Goal: Task Accomplishment & Management: Use online tool/utility

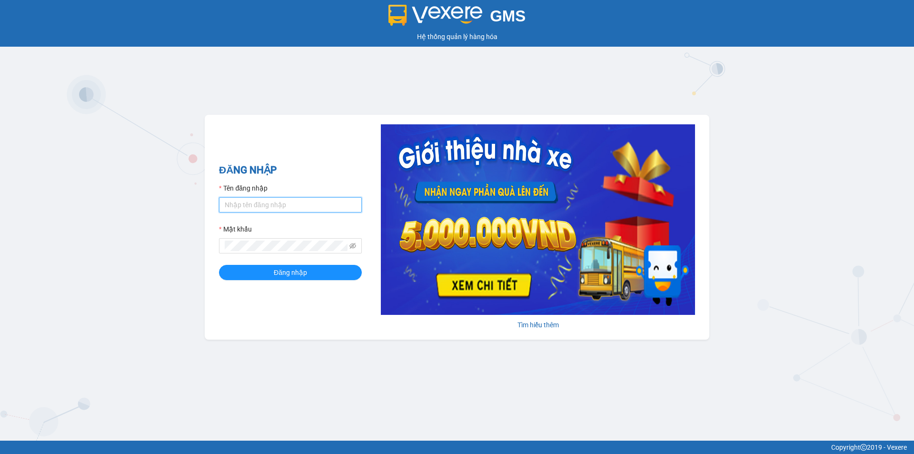
drag, startPoint x: 265, startPoint y: 204, endPoint x: 263, endPoint y: 199, distance: 5.0
click at [265, 204] on input "Tên đăng nhập" at bounding box center [290, 204] width 143 height 15
type input "kpvy.ducphatth"
click at [219, 265] on button "Đăng nhập" at bounding box center [290, 272] width 143 height 15
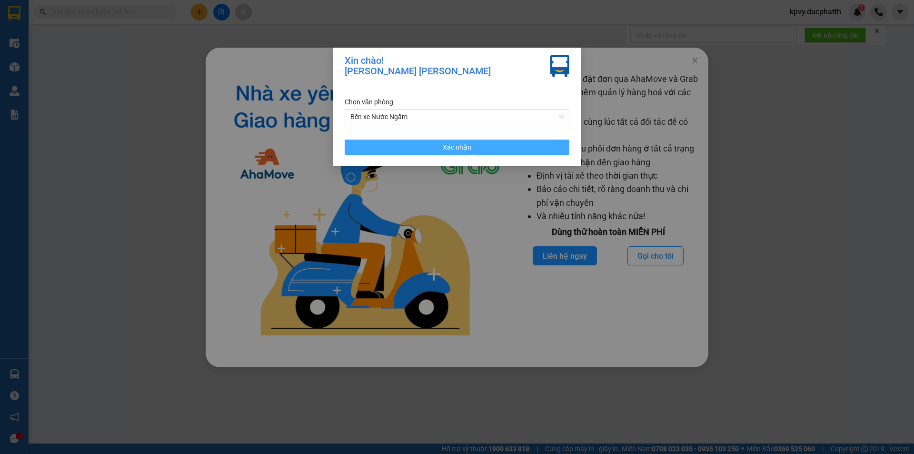
click at [550, 148] on button "Xác nhận" at bounding box center [457, 146] width 225 height 15
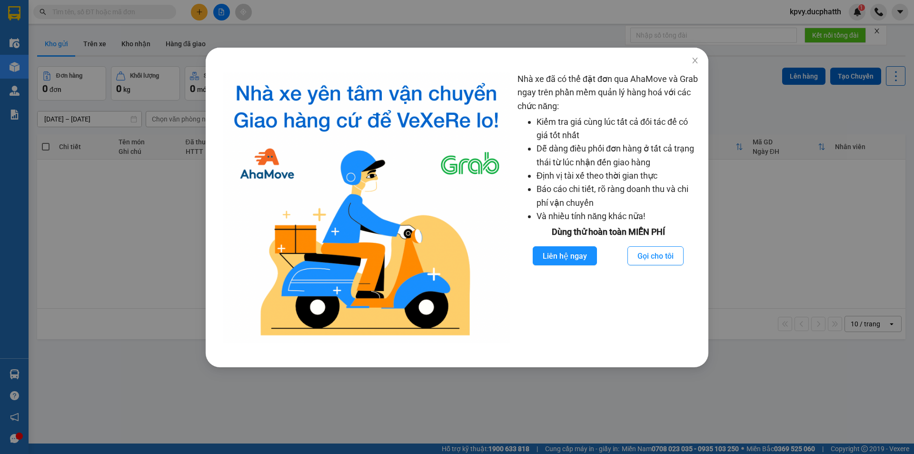
click at [106, 10] on div "Nhà xe đã có thể đặt đơn qua AhaMove và Grab ngay trên phần mềm quản lý hàng ho…" at bounding box center [457, 227] width 914 height 454
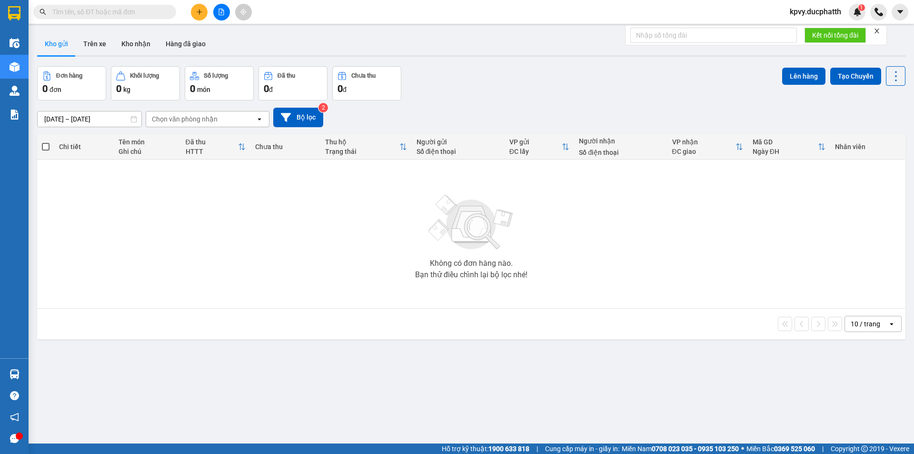
click at [116, 12] on input "text" at bounding box center [108, 12] width 112 height 10
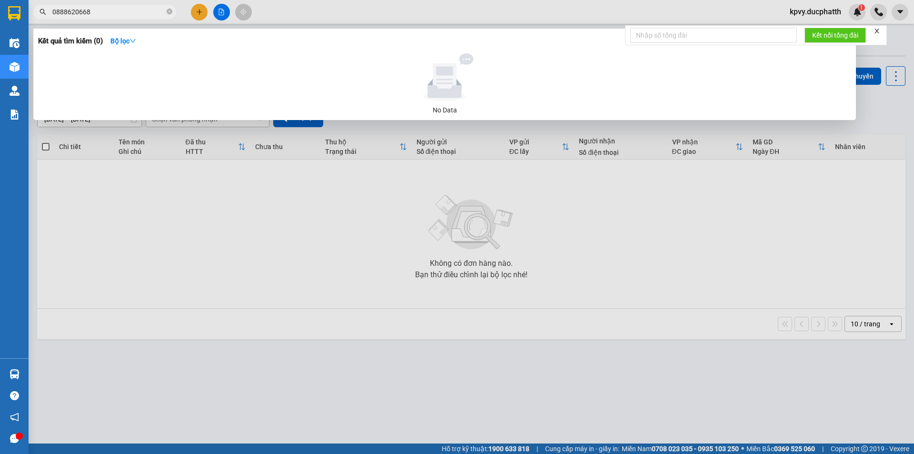
type input "08886206686"
drag, startPoint x: 104, startPoint y: 10, endPoint x: 46, endPoint y: 10, distance: 57.6
click at [46, 10] on span "08886206686" at bounding box center [104, 12] width 143 height 14
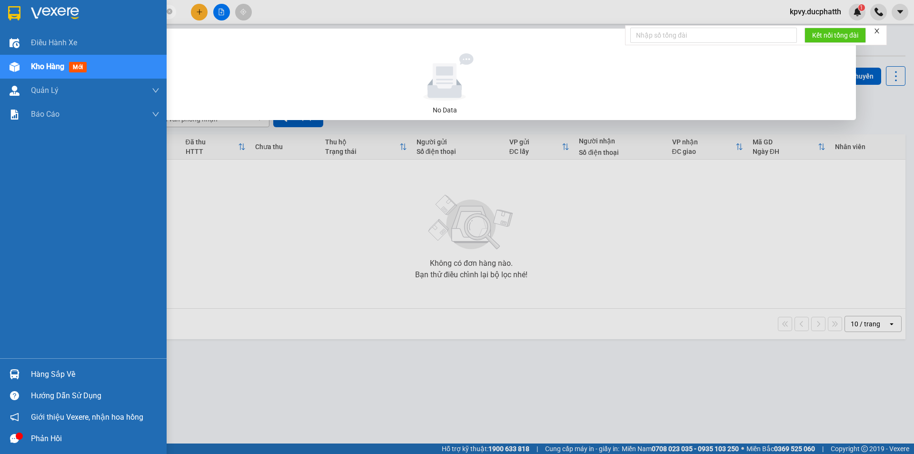
type input "2811120"
drag, startPoint x: 106, startPoint y: 12, endPoint x: 0, endPoint y: 12, distance: 105.2
click at [0, 12] on section "Kết quả [PERSON_NAME] ( 0 ) Bộ lọc No Data 2811120 kpvy.ducphatth 1 Điều [PERSO…" at bounding box center [457, 227] width 914 height 454
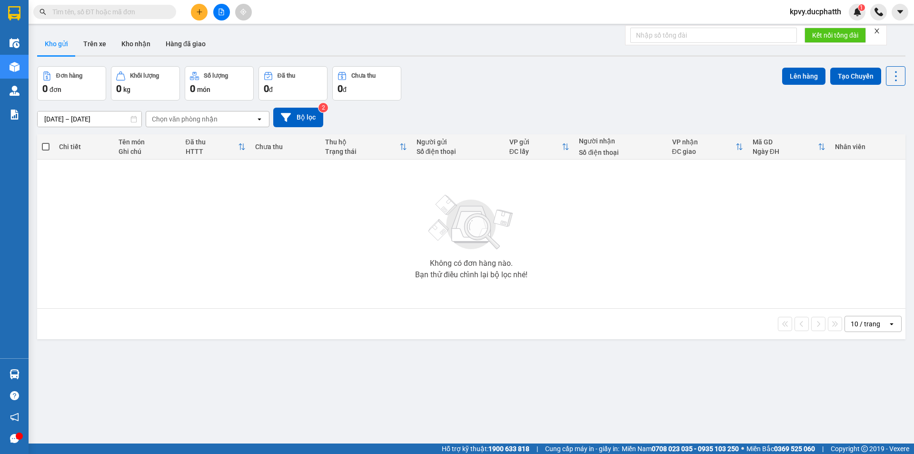
click at [98, 14] on input "text" at bounding box center [108, 12] width 112 height 10
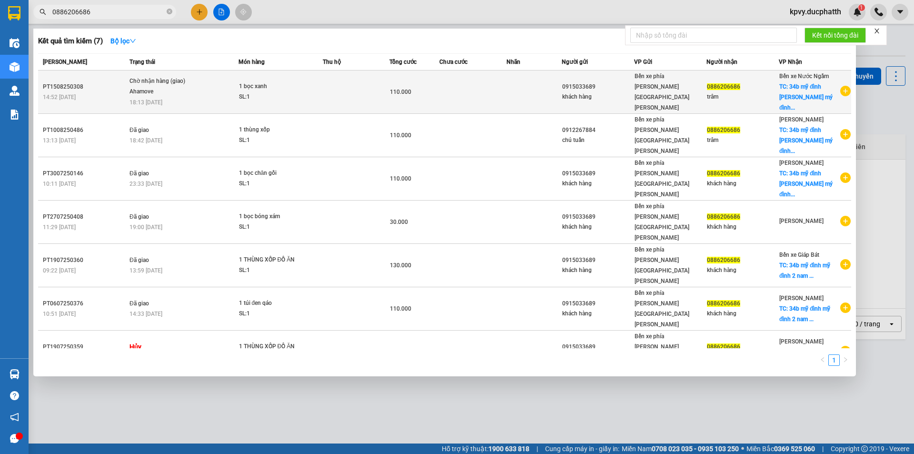
type input "0886206686"
click at [336, 88] on td at bounding box center [356, 91] width 67 height 43
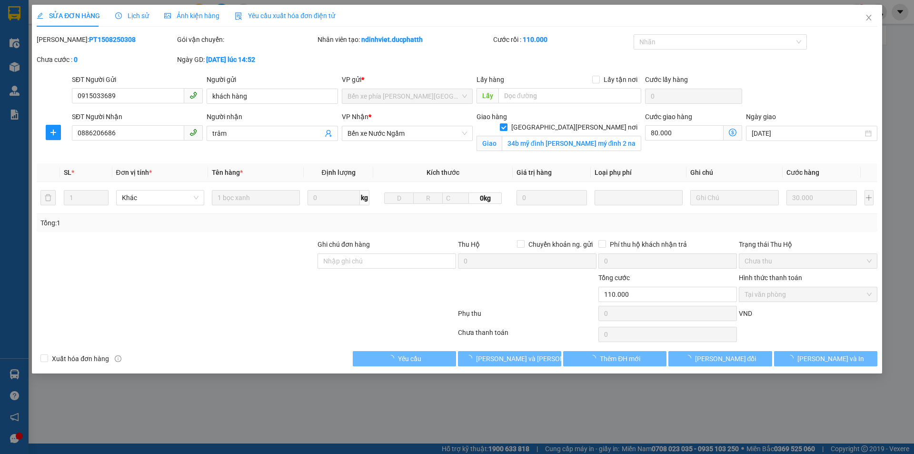
type input "0915033689"
type input "khách hàng"
type input "0886206686"
type input "trâm"
checkbox input "true"
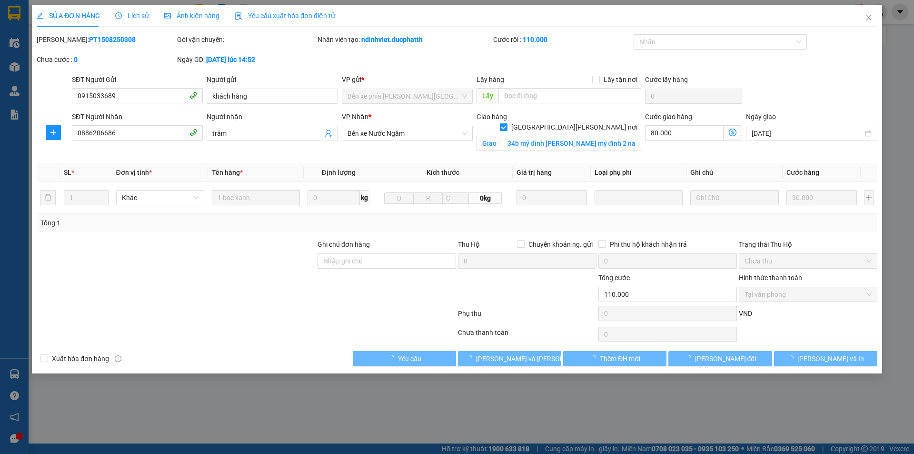
type input "34b mỹ đình [PERSON_NAME] mý đình 2 nam từ [GEOGRAPHIC_DATA]"
type input "110.000"
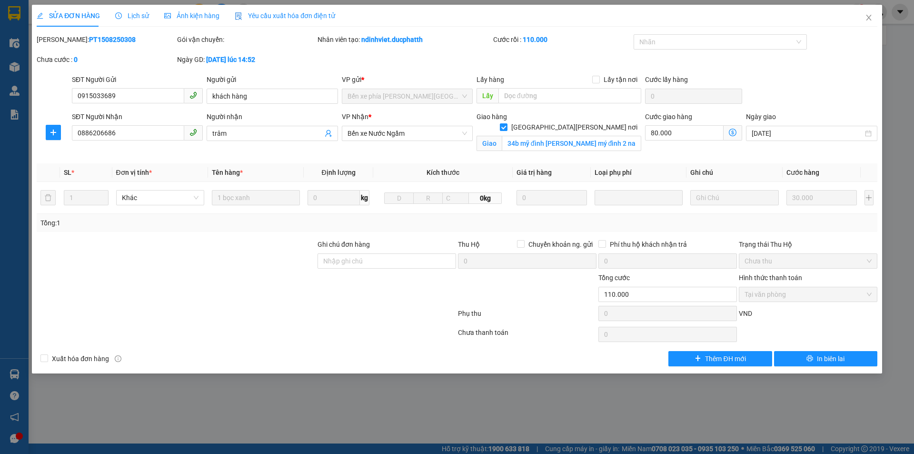
click at [144, 15] on span "Lịch sử" at bounding box center [132, 16] width 34 height 8
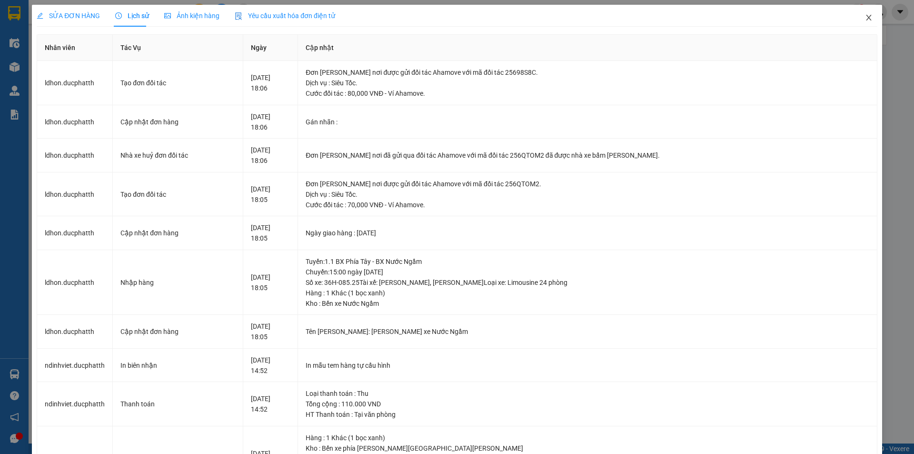
click at [857, 16] on span "Close" at bounding box center [868, 18] width 27 height 27
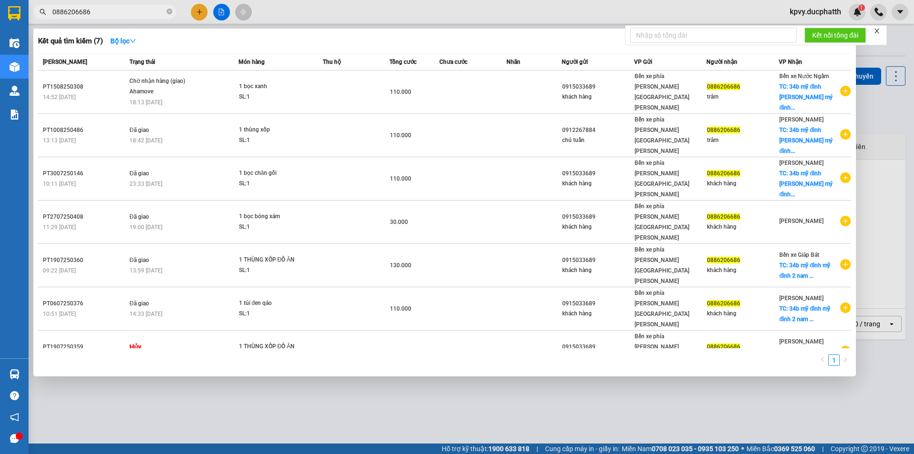
click at [132, 12] on input "0886206686" at bounding box center [108, 12] width 112 height 10
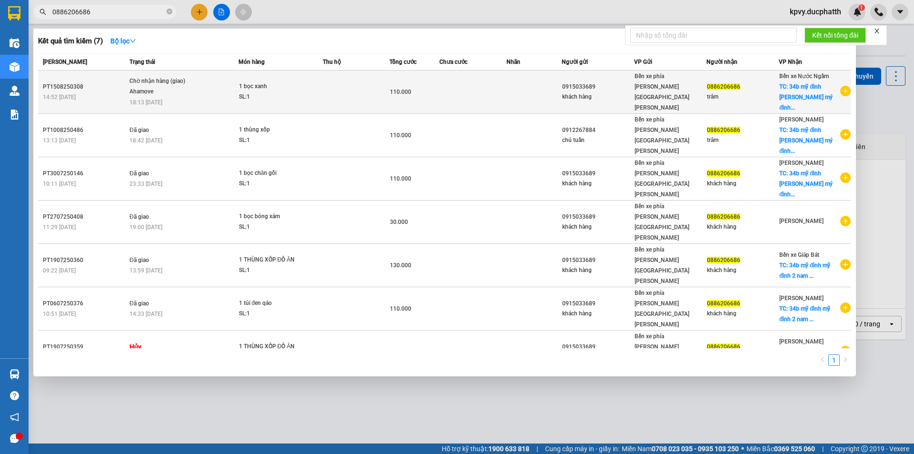
click at [184, 80] on div "Chờ nhận hàng (giao)" at bounding box center [164, 81] width 71 height 10
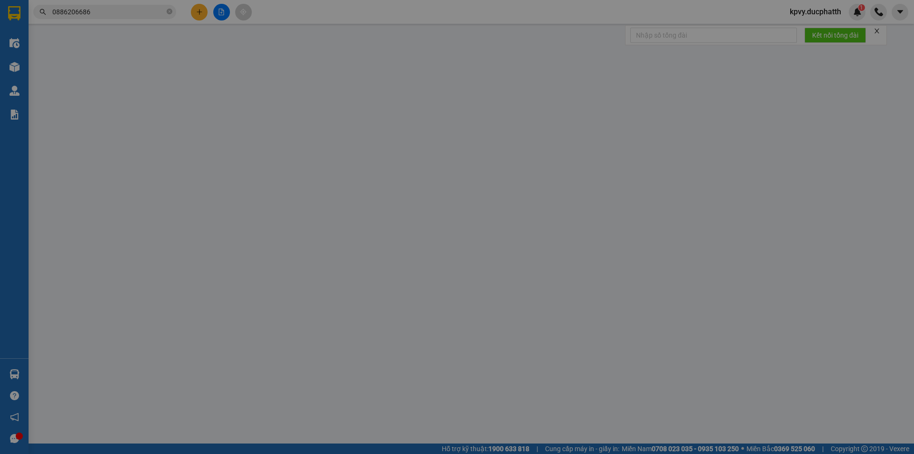
type input "0915033689"
type input "khách hàng"
type input "0886206686"
type input "trâm"
checkbox input "true"
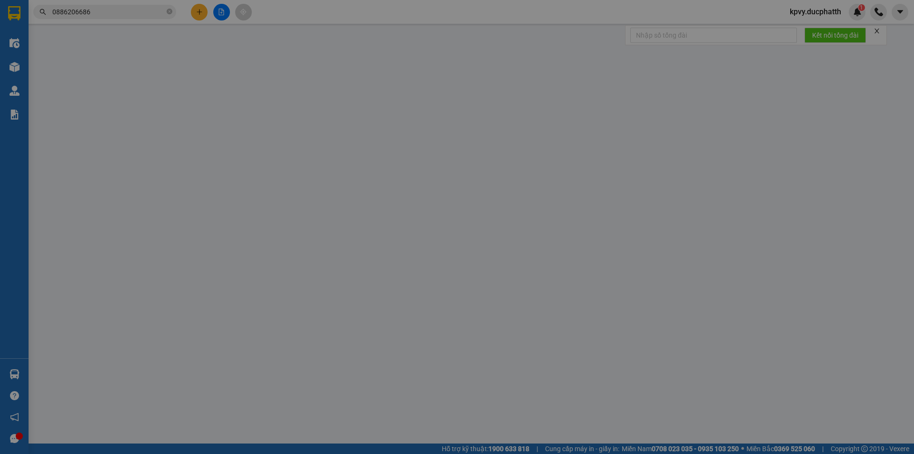
type input "34b mỹ đình [PERSON_NAME] mý đình 2 nam từ [GEOGRAPHIC_DATA]"
type input "110.000"
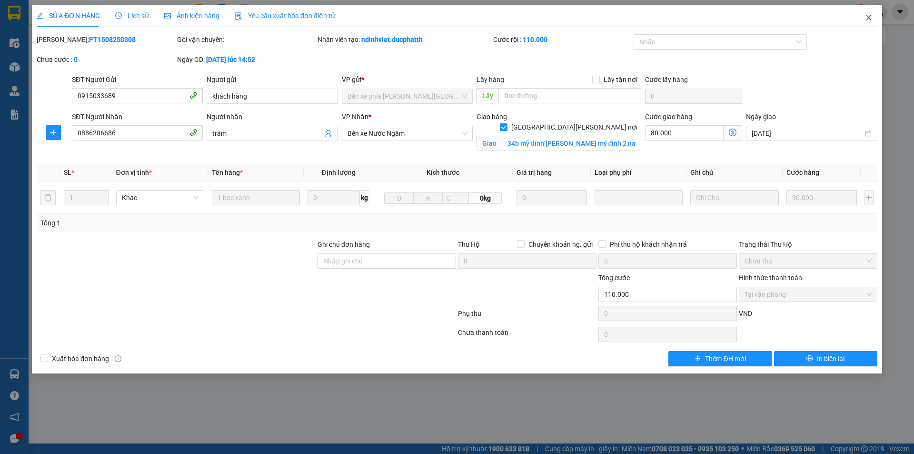
click at [866, 13] on span "Close" at bounding box center [868, 18] width 27 height 27
